Goal: Information Seeking & Learning: Learn about a topic

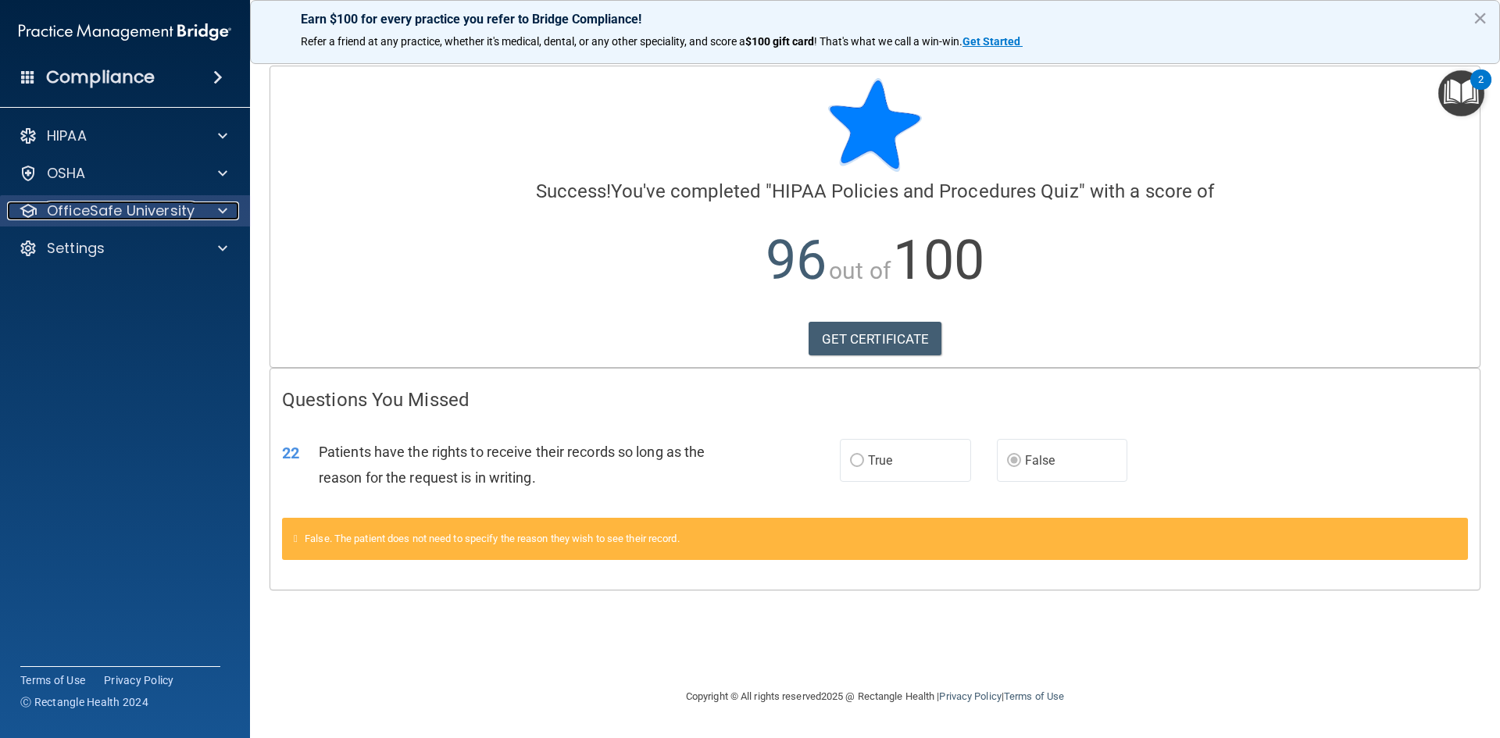
click at [220, 205] on span at bounding box center [222, 211] width 9 height 19
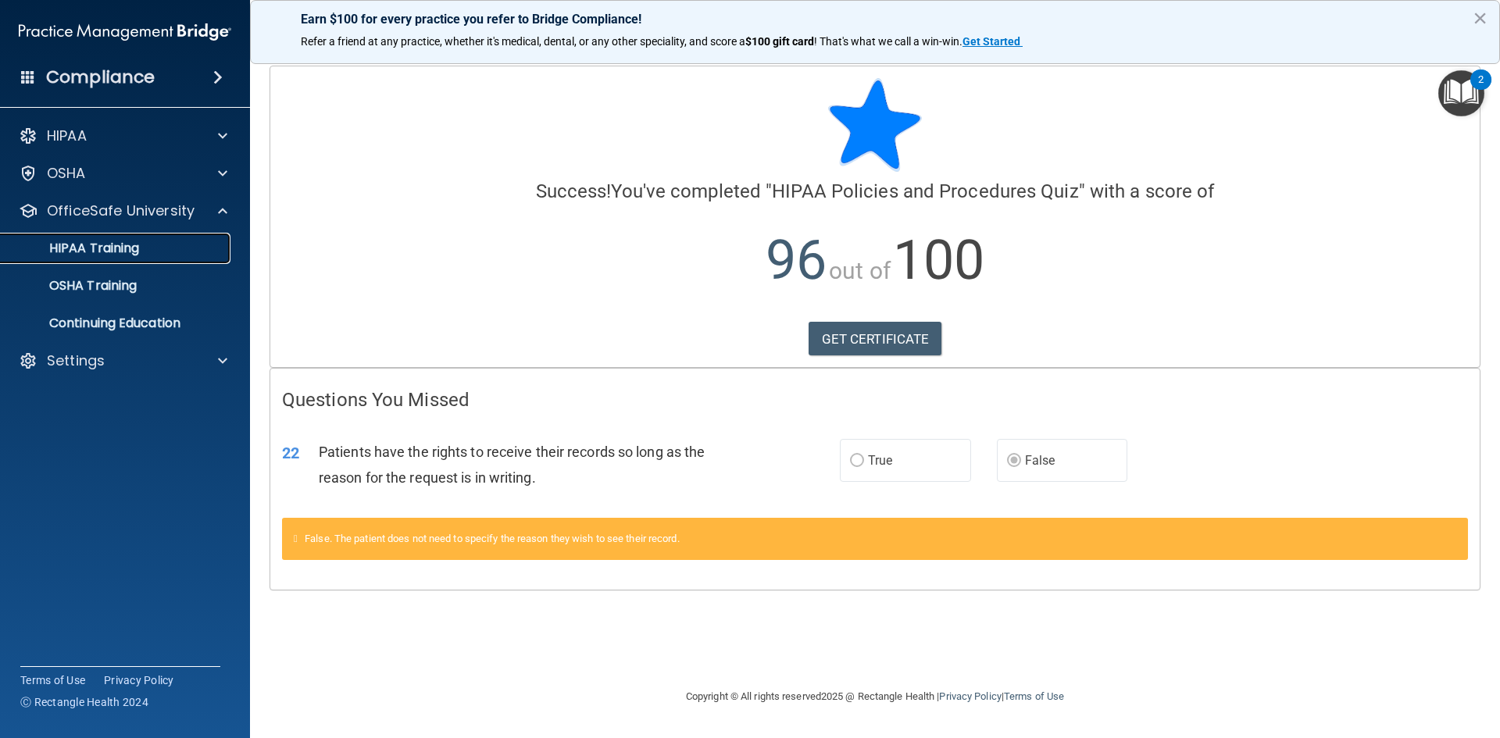
click at [172, 252] on div "HIPAA Training" at bounding box center [116, 249] width 213 height 16
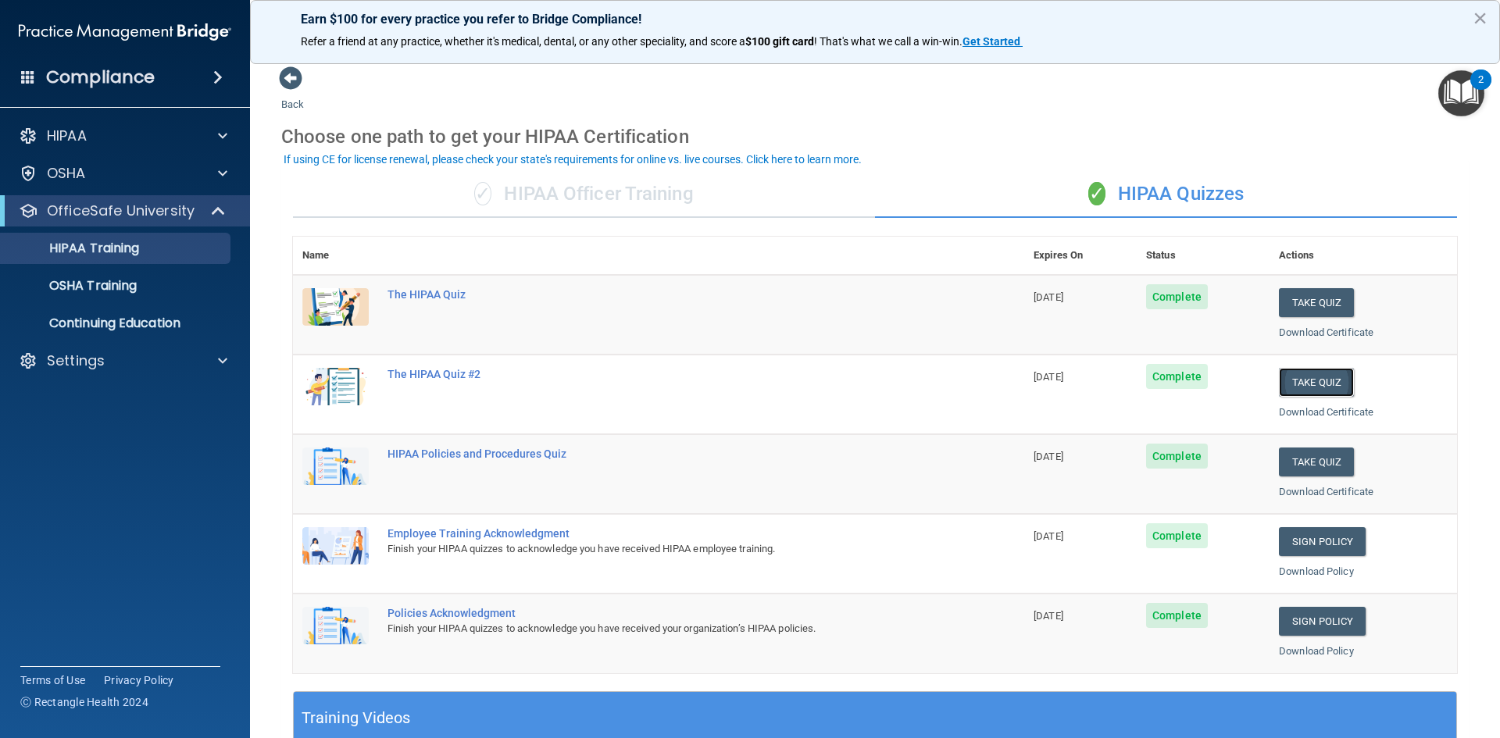
click at [1307, 382] on button "Take Quiz" at bounding box center [1316, 382] width 75 height 29
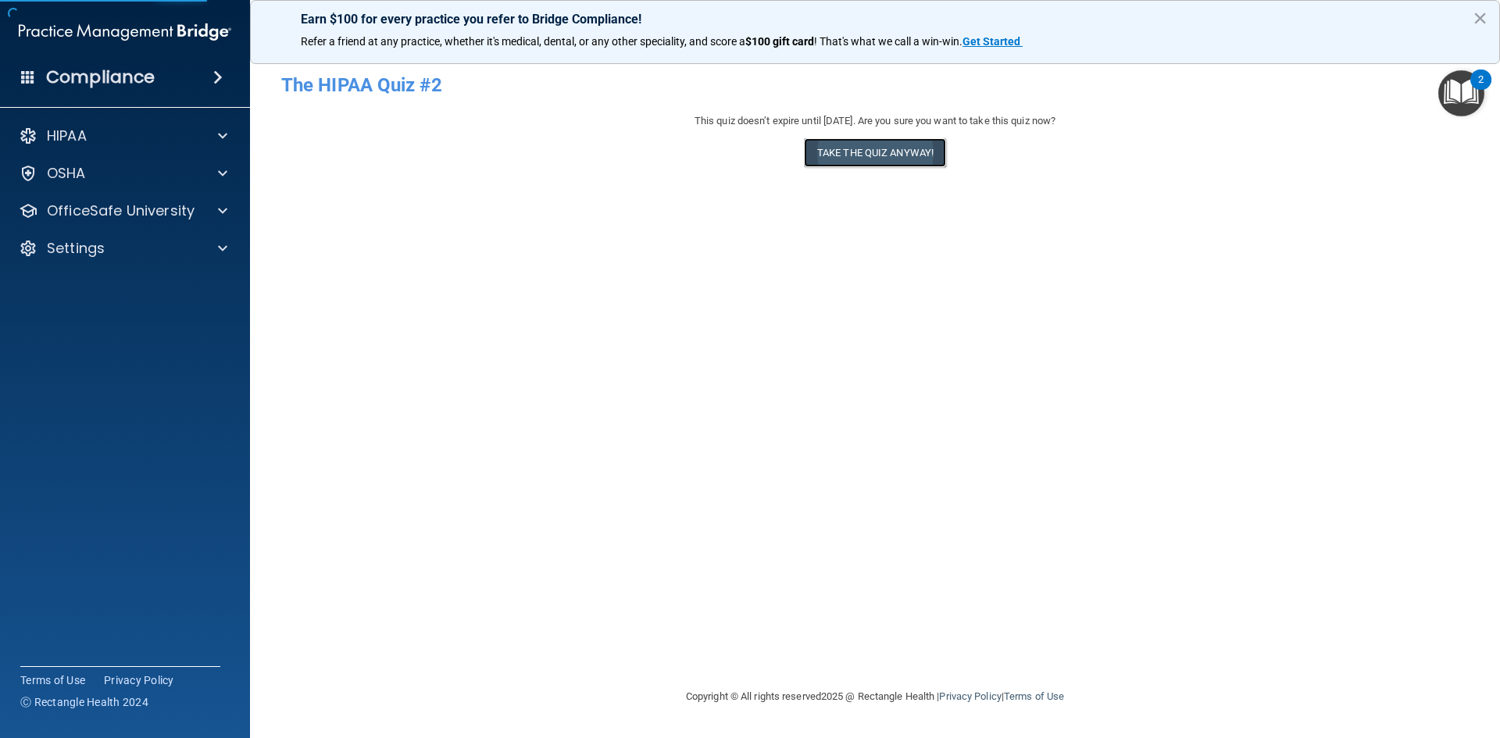
click at [874, 153] on button "Take the quiz anyway!" at bounding box center [875, 152] width 142 height 29
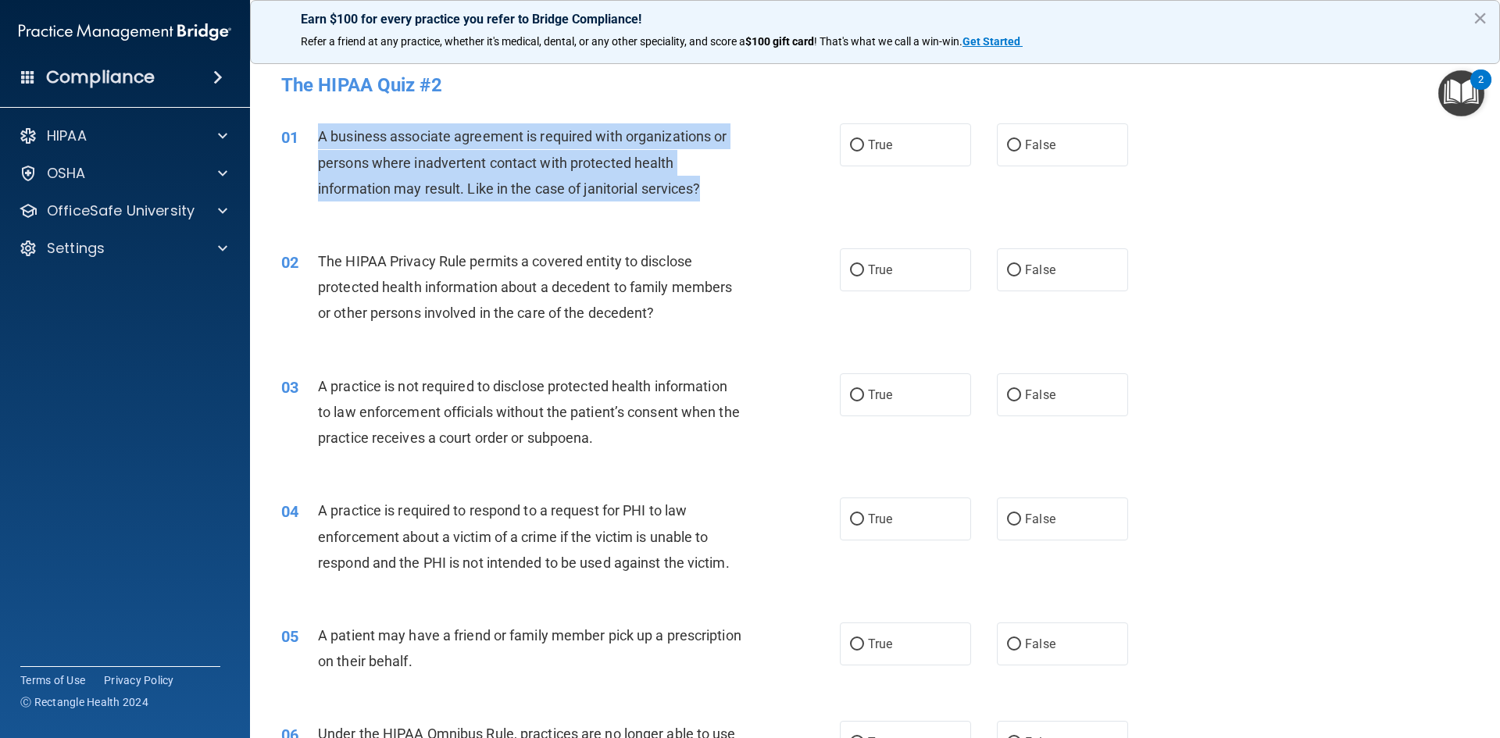
drag, startPoint x: 704, startPoint y: 187, endPoint x: 316, endPoint y: 134, distance: 391.9
click at [316, 134] on div "01 A business associate agreement is required with organizations or persons whe…" at bounding box center [561, 166] width 606 height 86
copy div "A business associate agreement is required with organizations or persons where …"
click at [715, 187] on div "A business associate agreement is required with organizations or persons where …" at bounding box center [536, 162] width 437 height 78
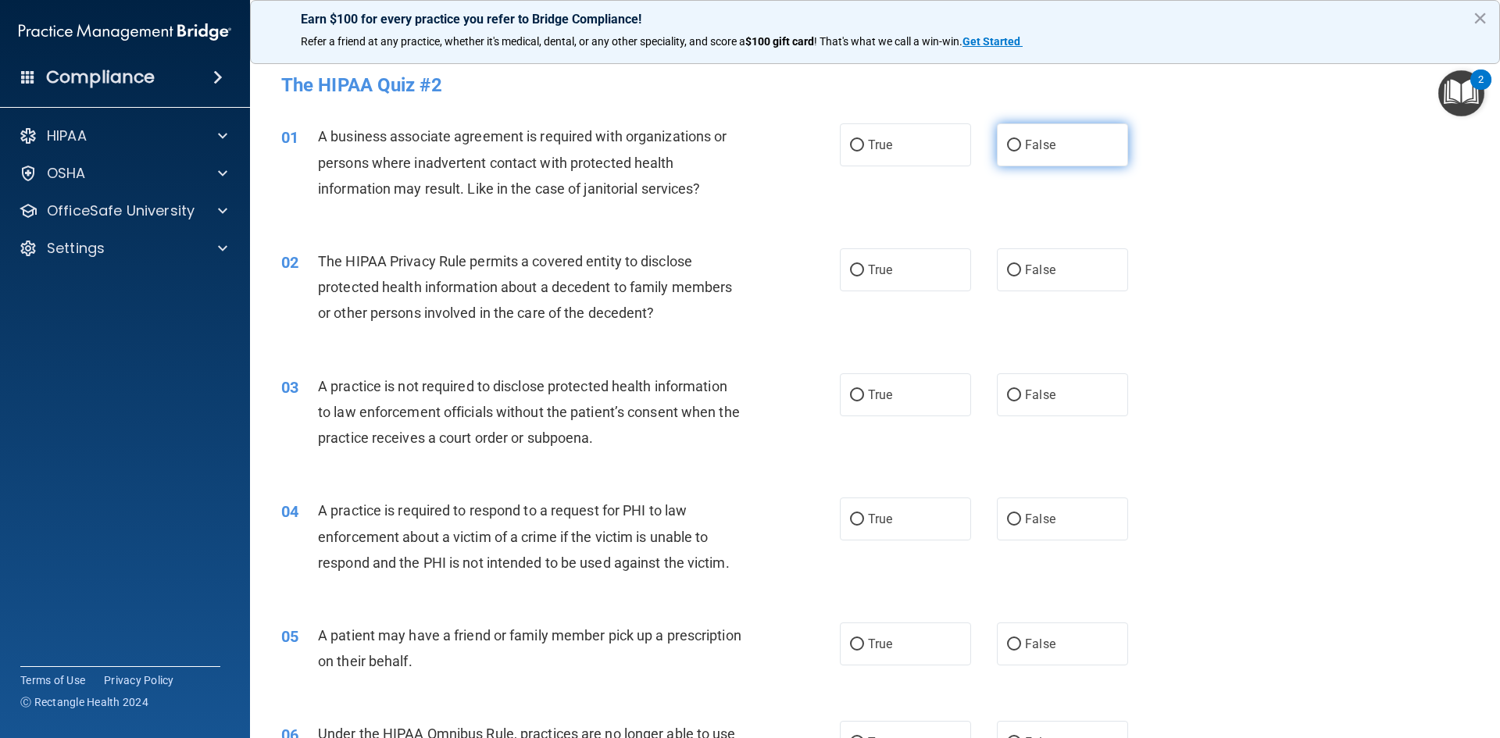
click at [1040, 144] on span "False" at bounding box center [1040, 145] width 30 height 15
click at [1021, 144] on input "False" at bounding box center [1014, 146] width 14 height 12
radio input "true"
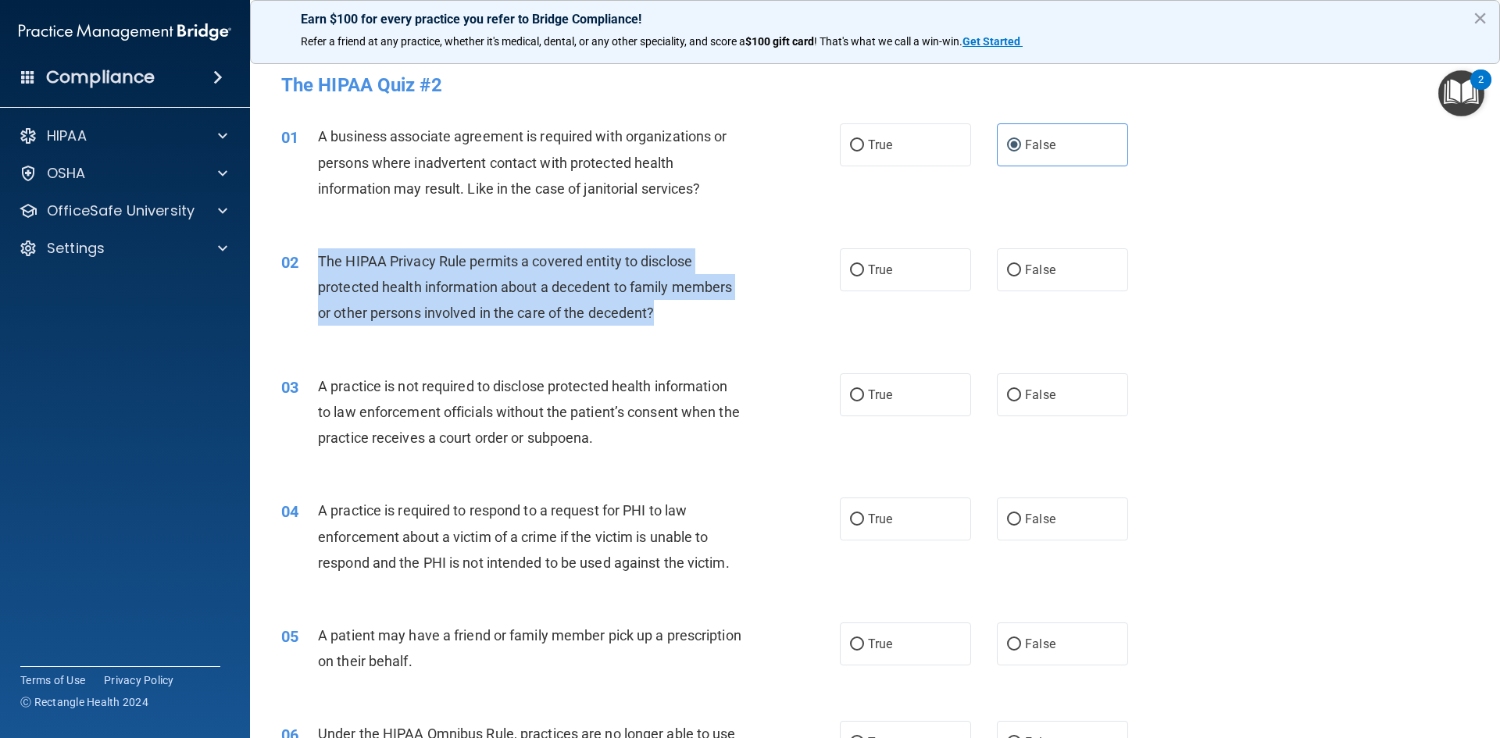
drag, startPoint x: 666, startPoint y: 312, endPoint x: 319, endPoint y: 262, distance: 350.5
click at [319, 262] on div "The HIPAA Privacy Rule permits a covered entity to disclose protected health in…" at bounding box center [536, 287] width 437 height 78
